Goal: Use online tool/utility: Utilize a website feature to perform a specific function

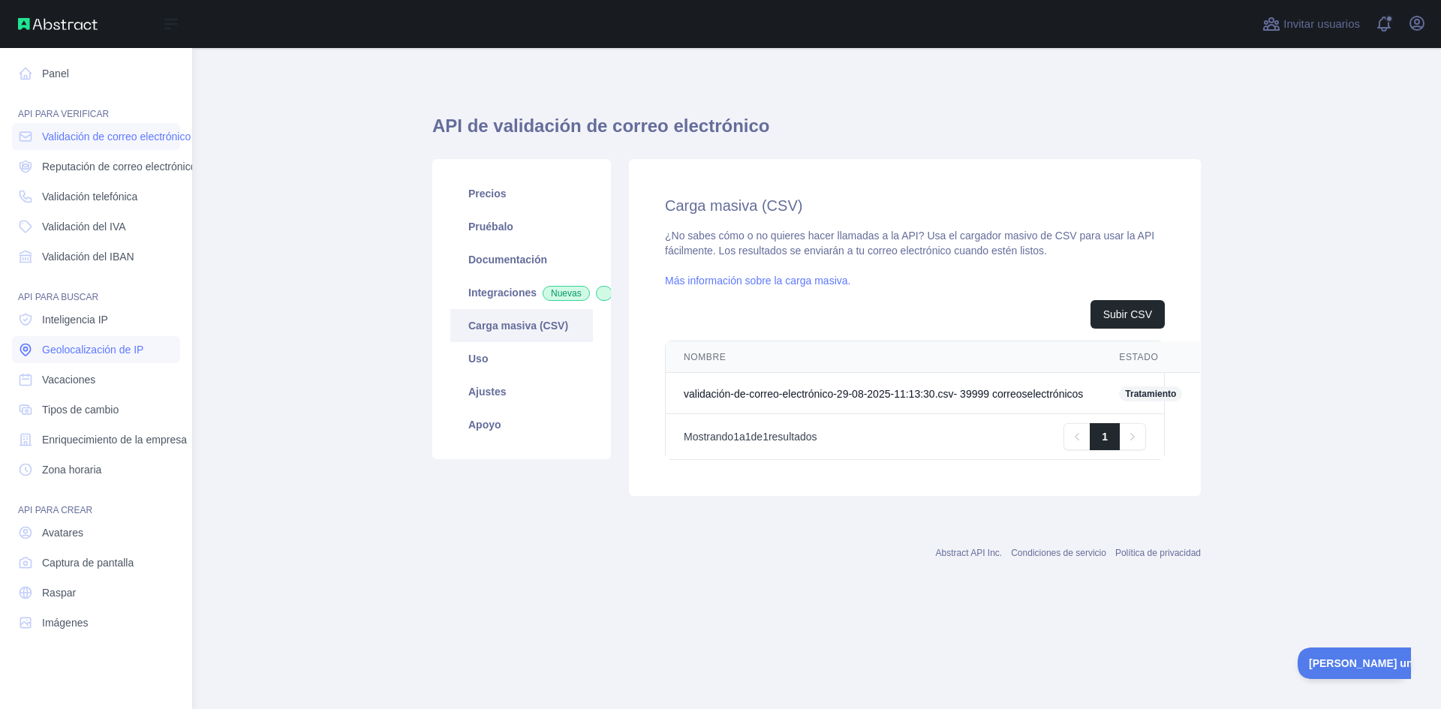
click at [65, 350] on font "Geolocalización de IP" at bounding box center [92, 350] width 101 height 12
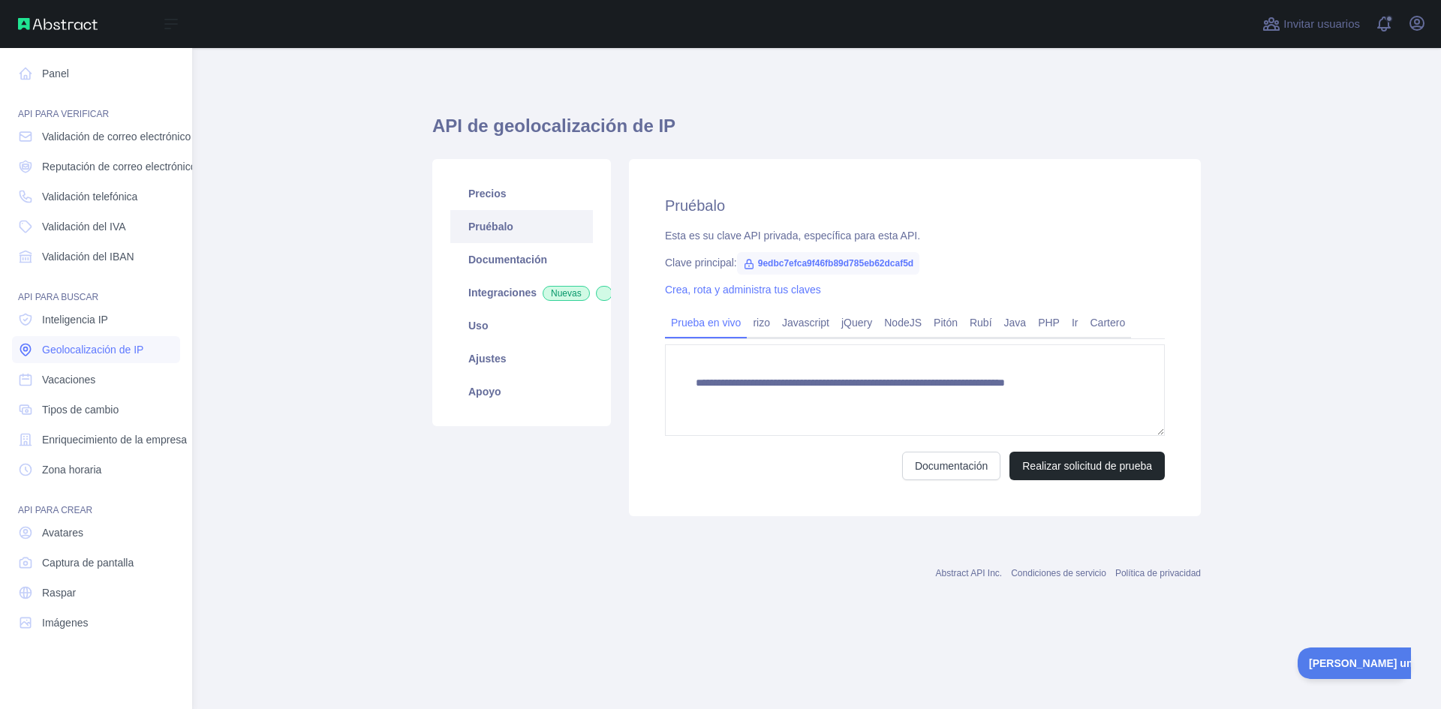
type textarea "**********"
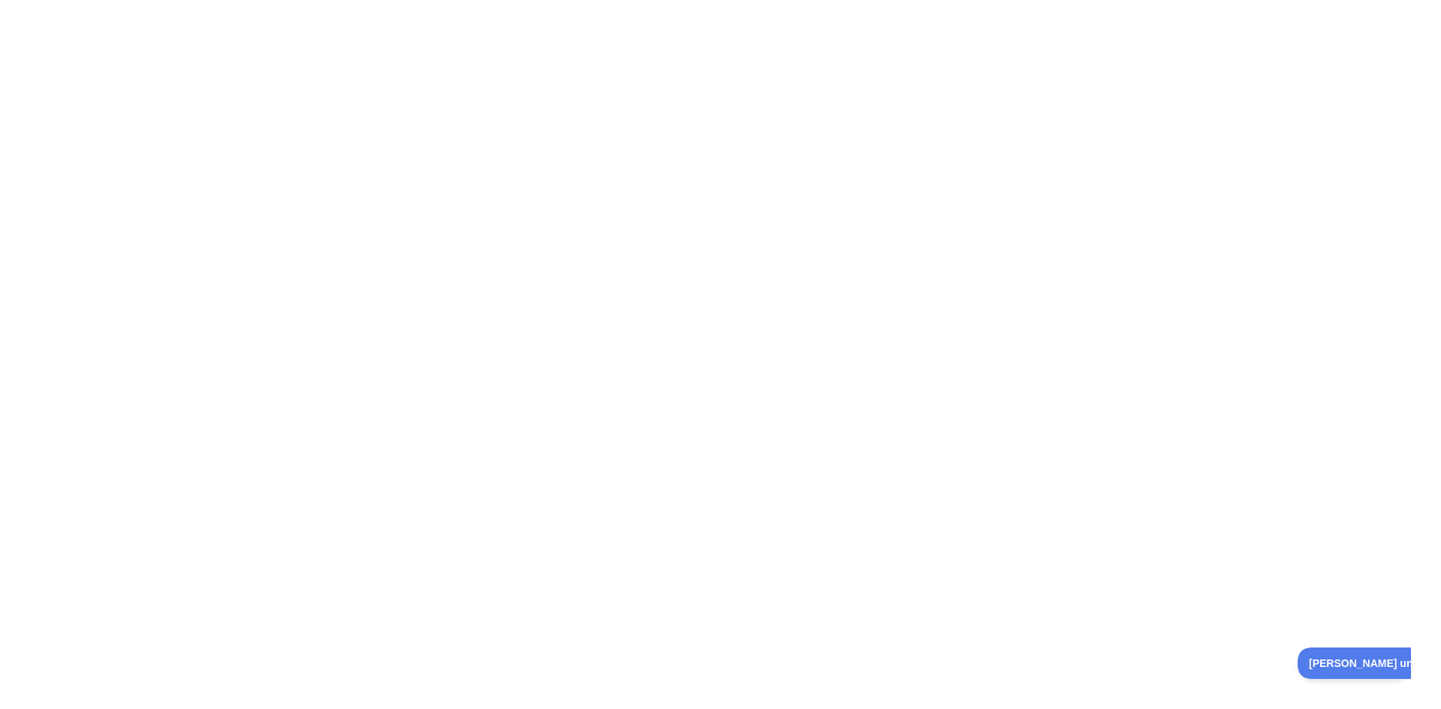
click at [506, 362] on div at bounding box center [720, 354] width 1441 height 709
click at [667, 342] on div at bounding box center [720, 354] width 1441 height 709
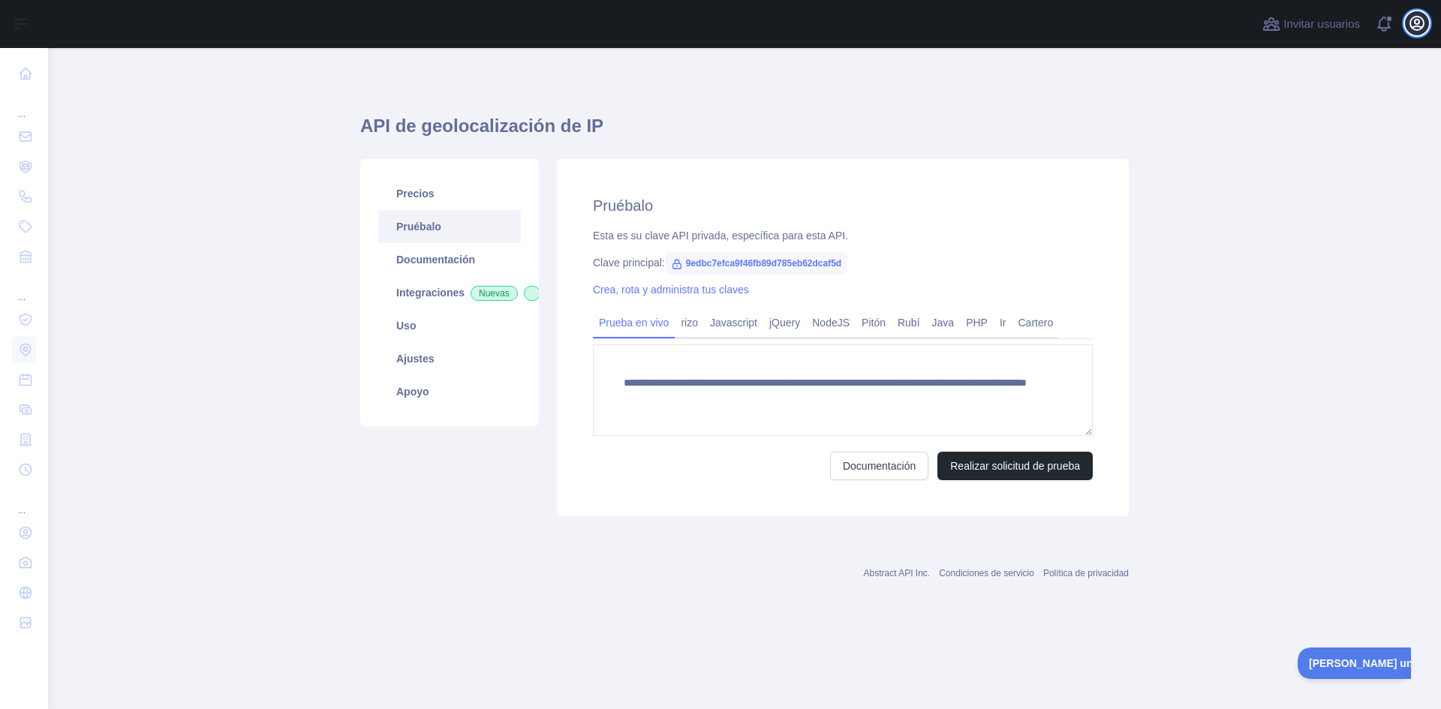
click at [1423, 24] on icon "button" at bounding box center [1417, 24] width 14 height 14
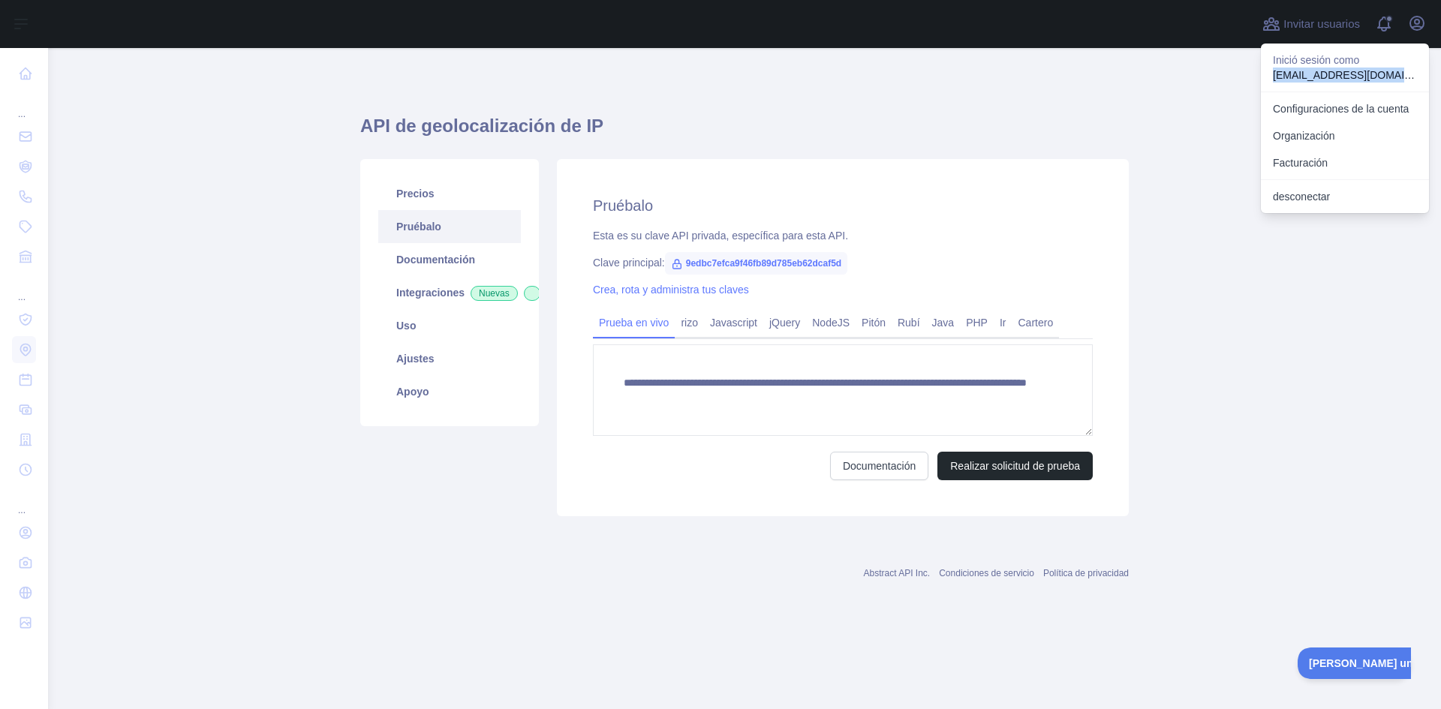
drag, startPoint x: 1273, startPoint y: 76, endPoint x: 1398, endPoint y: 75, distance: 125.3
click at [1398, 75] on font "camikolo2025@gmail.com" at bounding box center [1362, 75] width 178 height 12
